Goal: Ask a question

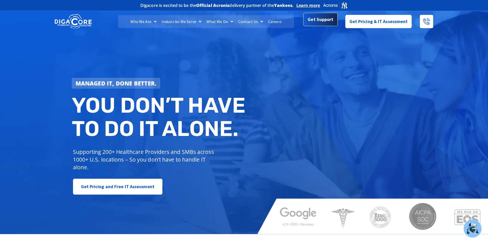
click at [323, 18] on span "Get Support" at bounding box center [321, 20] width 26 height 10
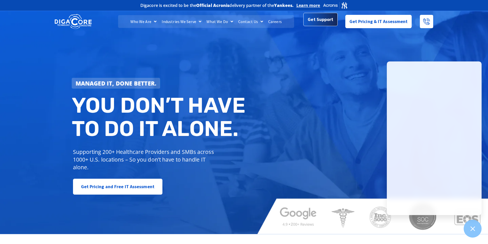
click at [327, 22] on span "Get Support" at bounding box center [321, 19] width 26 height 10
